Goal: Task Accomplishment & Management: Manage account settings

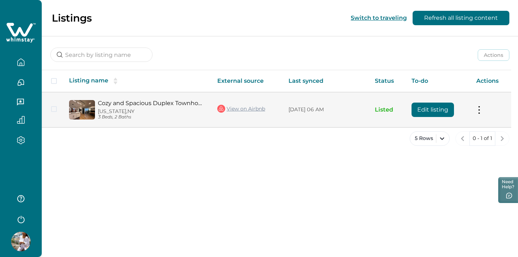
click at [428, 109] on button "Edit listing" at bounding box center [432, 109] width 42 height 14
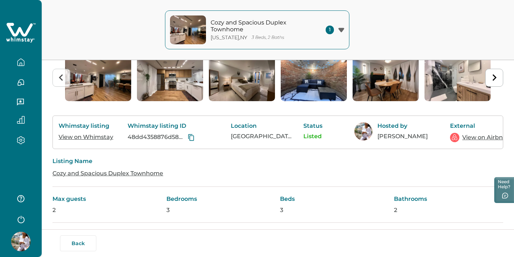
scroll to position [14, 0]
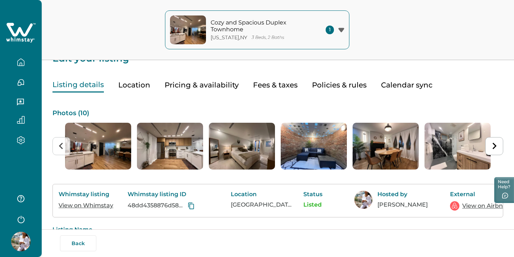
click at [332, 82] on button "Policies & rules" at bounding box center [339, 85] width 55 height 15
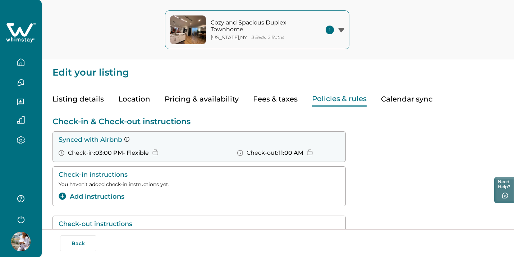
click at [256, 101] on button "Fees & taxes" at bounding box center [275, 99] width 45 height 15
type input "0"
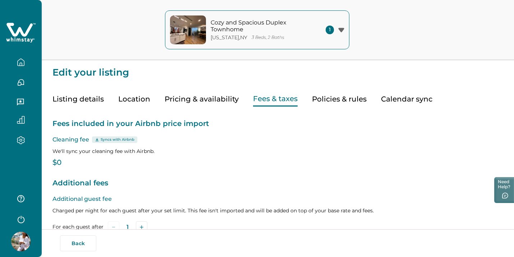
click at [208, 100] on button "Pricing & availability" at bounding box center [202, 99] width 74 height 15
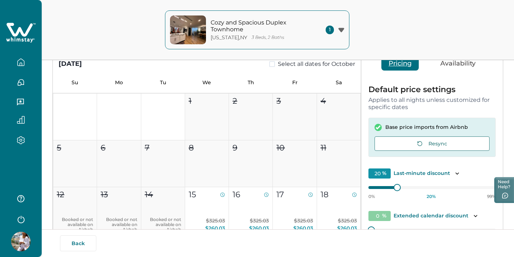
scroll to position [28, 0]
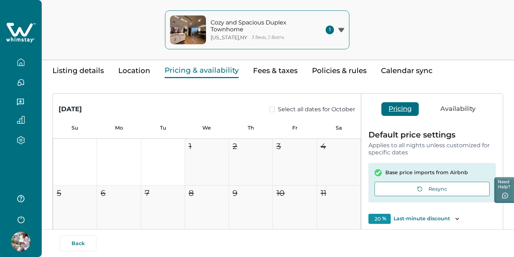
click at [138, 73] on button "Location" at bounding box center [134, 70] width 32 height 15
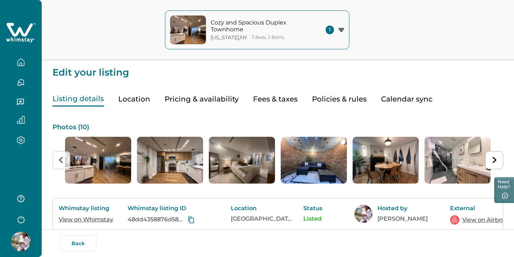
click at [90, 101] on button "Listing details" at bounding box center [78, 99] width 51 height 15
click at [89, 220] on link "View on Whimstay" at bounding box center [86, 219] width 55 height 7
click at [102, 217] on link "View on Whimstay" at bounding box center [86, 219] width 55 height 7
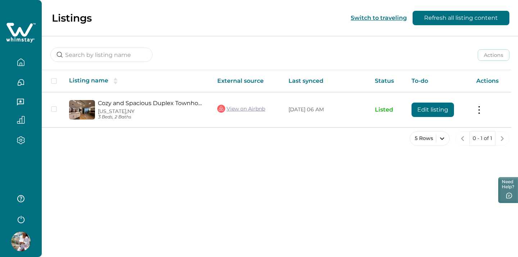
click at [22, 122] on icon "button" at bounding box center [20, 119] width 7 height 7
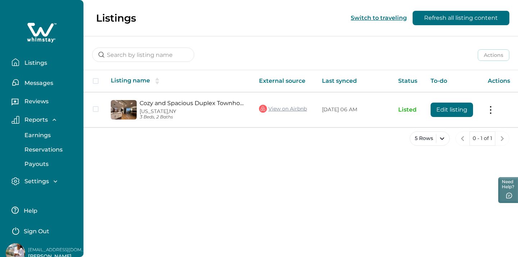
click at [37, 136] on p "Earnings" at bounding box center [36, 135] width 28 height 7
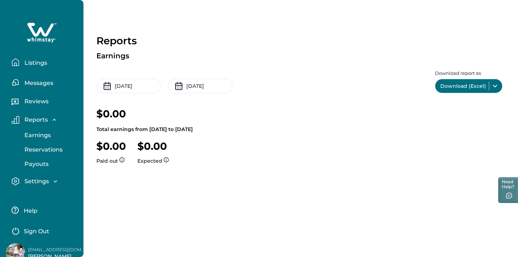
click at [40, 150] on p "Reservations" at bounding box center [42, 149] width 40 height 7
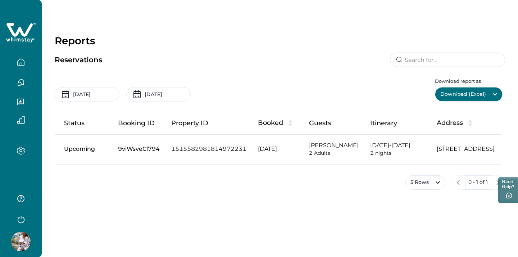
click at [356, 143] on p "[PERSON_NAME]" at bounding box center [334, 145] width 50 height 7
click at [444, 145] on td "[STREET_ADDRESS]" at bounding box center [473, 148] width 85 height 29
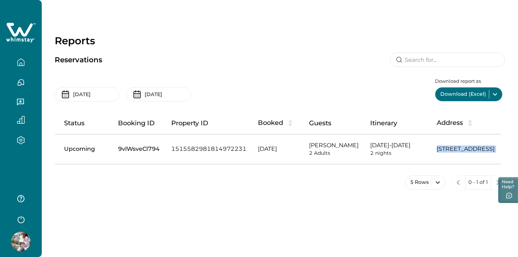
click at [444, 145] on td "[STREET_ADDRESS]" at bounding box center [473, 148] width 85 height 29
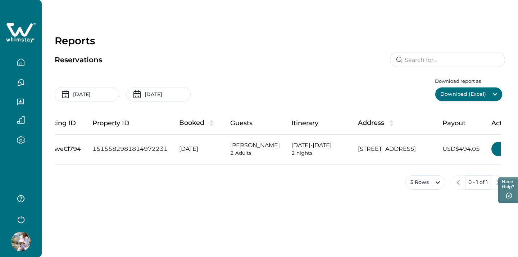
scroll to position [0, 114]
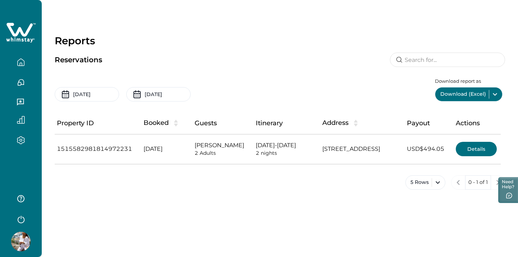
click at [478, 147] on button "Details" at bounding box center [476, 149] width 41 height 14
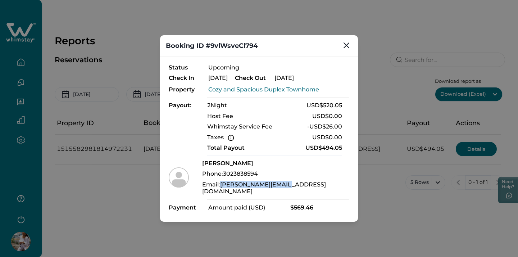
drag, startPoint x: 296, startPoint y: 188, endPoint x: 228, endPoint y: 188, distance: 67.3
click at [228, 188] on div "Luann Ji Phone: 3023838594 Email: luann.zoe@gmail.com" at bounding box center [259, 177] width 181 height 35
copy p "luann.zoe@gmail.com"
drag, startPoint x: 269, startPoint y: 176, endPoint x: 232, endPoint y: 176, distance: 37.0
click at [232, 176] on p "Phone: 3023838594" at bounding box center [275, 173] width 147 height 7
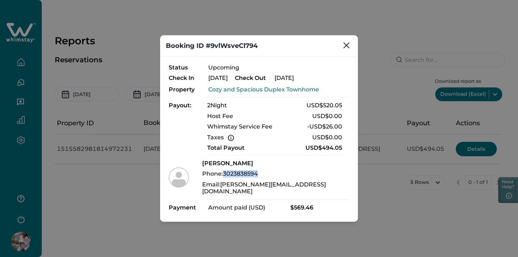
copy p "3023838594"
drag, startPoint x: 297, startPoint y: 187, endPoint x: 228, endPoint y: 188, distance: 69.1
click at [228, 188] on div "Luann Ji Phone: 3023838594 Email: luann.zoe@gmail.com" at bounding box center [259, 177] width 181 height 35
copy p "luann.zoe@gmail.com"
click at [345, 48] on icon "Close" at bounding box center [346, 45] width 6 height 6
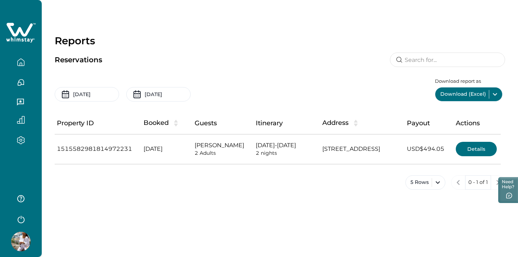
click at [126, 145] on td "1515582981814972231" at bounding box center [94, 148] width 87 height 29
click at [187, 146] on td "[DATE]" at bounding box center [163, 148] width 51 height 29
click at [188, 146] on td "[DATE]" at bounding box center [163, 148] width 51 height 29
click at [464, 148] on button "Details" at bounding box center [476, 149] width 41 height 14
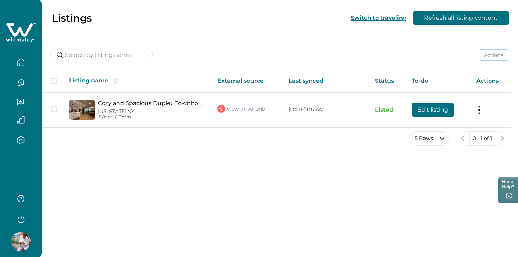
click at [23, 137] on icon "button" at bounding box center [21, 140] width 8 height 8
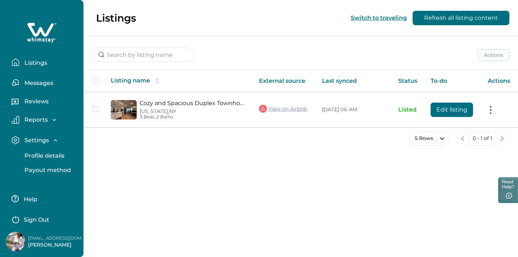
click at [40, 84] on p "Messages" at bounding box center [37, 82] width 31 height 7
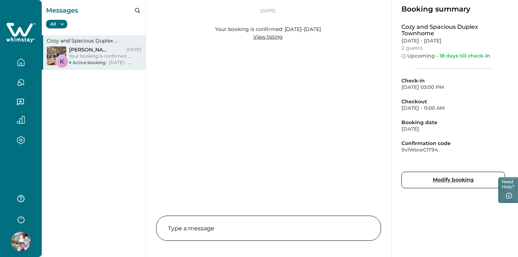
click at [411, 180] on button "Modify booking" at bounding box center [453, 180] width 104 height 17
click at [429, 150] on p "9vlWsveCl794" at bounding box center [453, 149] width 104 height 6
copy p "9vlWsveCl794"
click at [107, 41] on p "Cozy and Spacious Duplex Townhome" at bounding box center [94, 40] width 95 height 6
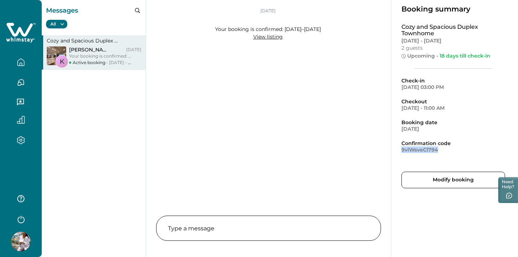
click at [106, 49] on p "[PERSON_NAME]" at bounding box center [90, 49] width 42 height 6
click at [446, 181] on button "Modify booking" at bounding box center [453, 180] width 104 height 17
click at [19, 65] on icon "button" at bounding box center [21, 62] width 6 height 7
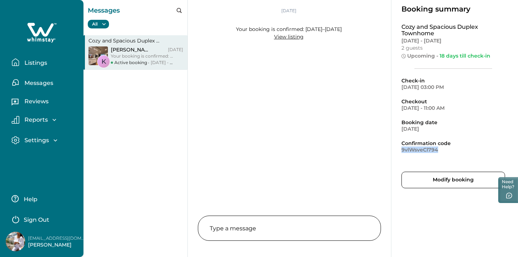
click at [41, 108] on button "Reviews" at bounding box center [45, 102] width 66 height 14
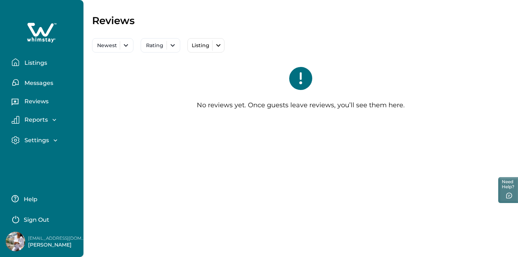
click at [41, 105] on p "Reviews" at bounding box center [35, 101] width 26 height 7
click at [41, 118] on p "Reports" at bounding box center [35, 119] width 26 height 7
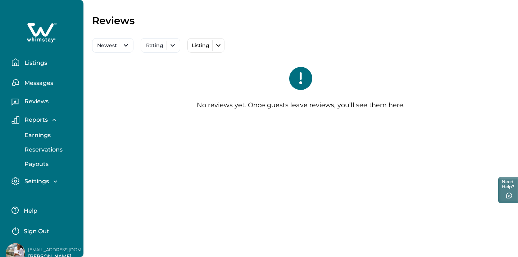
click at [43, 130] on button "Earnings" at bounding box center [50, 135] width 66 height 14
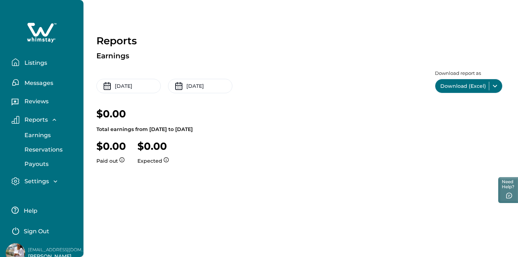
click at [44, 147] on p "Reservations" at bounding box center [42, 149] width 40 height 7
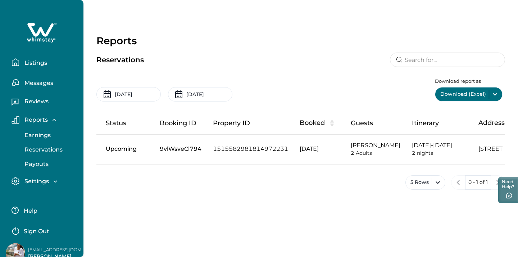
click at [40, 163] on p "Payouts" at bounding box center [35, 163] width 26 height 7
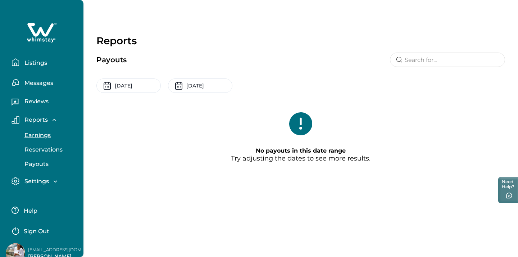
scroll to position [0, 0]
click at [36, 60] on p "Listings" at bounding box center [34, 62] width 25 height 7
